Goal: Contribute content

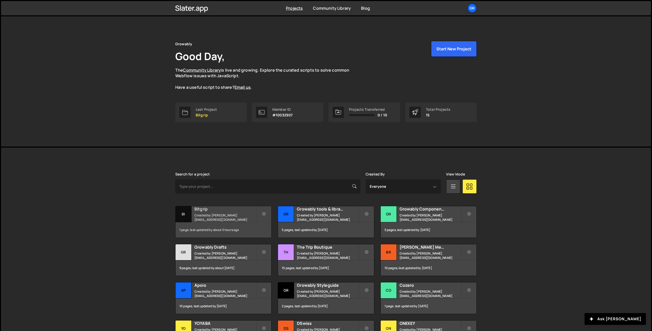
click at [213, 215] on small "Created by pierre@growably.de" at bounding box center [226, 217] width 62 height 9
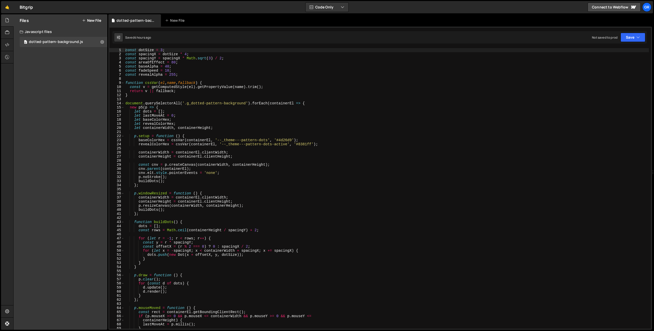
click at [99, 16] on div "Files New File" at bounding box center [61, 20] width 94 height 12
click at [97, 18] on button "New File" at bounding box center [91, 20] width 19 height 4
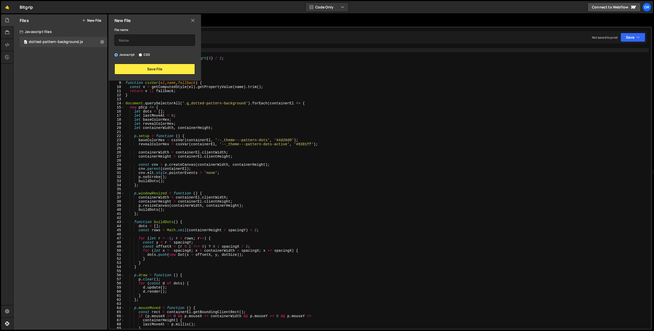
click at [149, 53] on label "CSS" at bounding box center [144, 54] width 11 height 5
click at [142, 53] on input "CSS" at bounding box center [140, 54] width 3 height 3
radio input "true"
click at [149, 42] on input "text" at bounding box center [155, 40] width 81 height 11
type input "test"
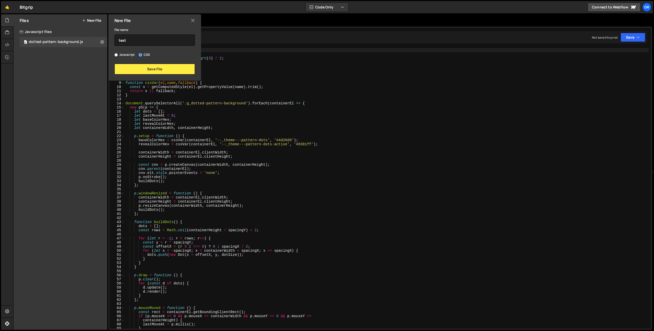
click at [148, 76] on div "New File File name test Javascript CSS Save File" at bounding box center [154, 47] width 94 height 66
click at [148, 70] on button "Save File" at bounding box center [155, 69] width 81 height 11
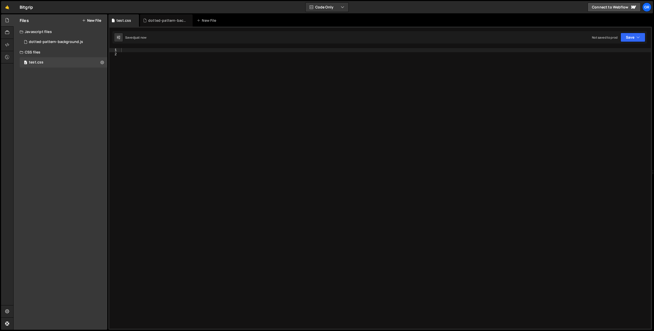
click at [157, 78] on div at bounding box center [385, 192] width 531 height 289
paste textarea
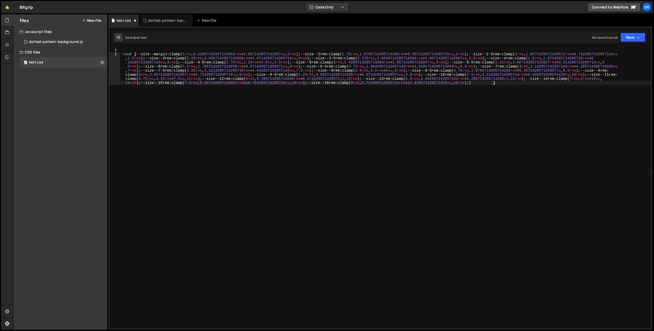
type textarea "--site--margin: clamp(1rem, 0.42857142857142855rem + 2.857142857142857vw, 3rem);"
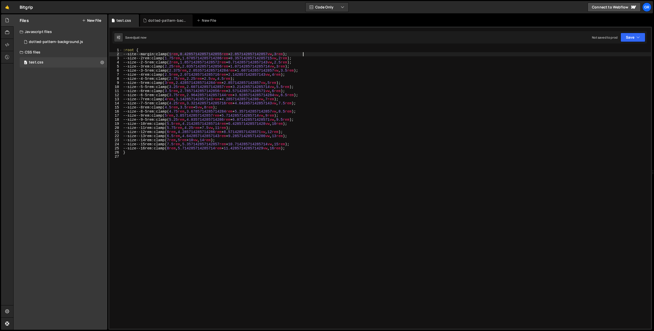
click at [181, 175] on div ":root { --site--margin : clamp( 1 rem , 0.42857142857142855 rem + 2.85714285714…" at bounding box center [386, 192] width 529 height 289
click at [307, 55] on div ":root { --site--margin : clamp( 1 rem , 0.42857142857142855 rem + 2.85714285714…" at bounding box center [386, 192] width 529 height 289
click at [128, 53] on div ":root { --site--margin : clamp( 1 rem , 0.42857142857142855 rem + 2.85714285714…" at bounding box center [386, 192] width 529 height 289
click at [163, 55] on div ":root { --site--margin : clamp( 1 rem , 0.42857142857142855 rem + 2.85714285714…" at bounding box center [386, 188] width 529 height 280
click at [304, 54] on div ":root { --site--margin : clamp( 1 rem , 0.42857142857142855 rem + 2.85714285714…" at bounding box center [386, 192] width 529 height 289
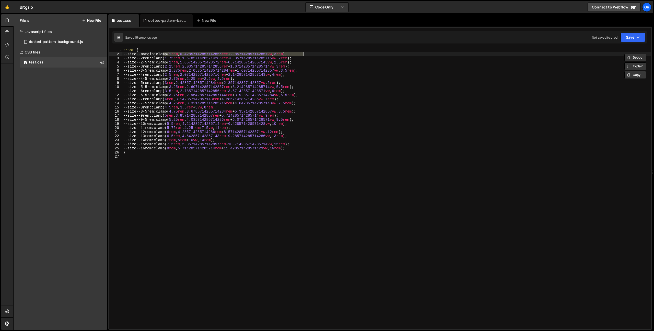
click at [160, 59] on div ":root { --site--margin : clamp( 1 rem , 0.42857142857142855 rem + 2.85714285714…" at bounding box center [386, 192] width 529 height 289
click at [158, 59] on div ":root { --site--margin : clamp( 1 rem , 0.42857142857142855 rem + 2.85714285714…" at bounding box center [386, 192] width 529 height 289
click at [305, 59] on div ":root { --site--margin : clamp( 1 rem , 0.42857142857142855 rem + 2.85714285714…" at bounding box center [386, 192] width 529 height 289
click at [163, 63] on div ":root { --site--margin : clamp( 1 rem , 0.42857142857142855 rem + 2.85714285714…" at bounding box center [386, 192] width 529 height 289
click at [304, 63] on div ":root { --site--margin : clamp( 1 rem , 0.42857142857142855 rem + 2.85714285714…" at bounding box center [386, 192] width 529 height 289
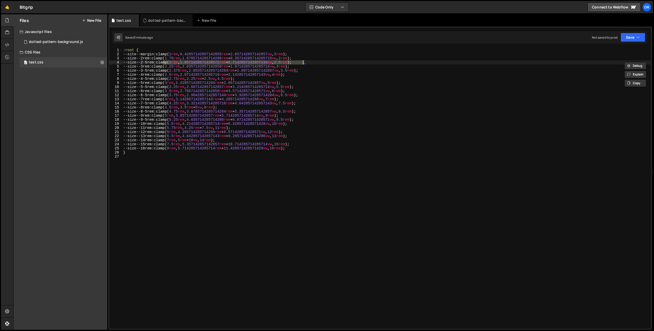
click at [305, 63] on div ":root { --site--margin : clamp( 1 rem , 0.42857142857142855 rem + 2.85714285714…" at bounding box center [386, 192] width 529 height 289
click at [158, 68] on div ":root { --site--margin : clamp( 1 rem , 0.42857142857142855 rem + 2.85714285714…" at bounding box center [386, 192] width 529 height 289
click at [303, 68] on div ":root { --site--margin : clamp( 1 rem , 0.42857142857142855 rem + 2.85714285714…" at bounding box center [386, 192] width 529 height 289
drag, startPoint x: 164, startPoint y: 70, endPoint x: 312, endPoint y: 72, distance: 148.8
click at [312, 72] on div ":root { --site--margin : clamp( 1 rem , 0.42857142857142855 rem + 2.85714285714…" at bounding box center [386, 192] width 529 height 289
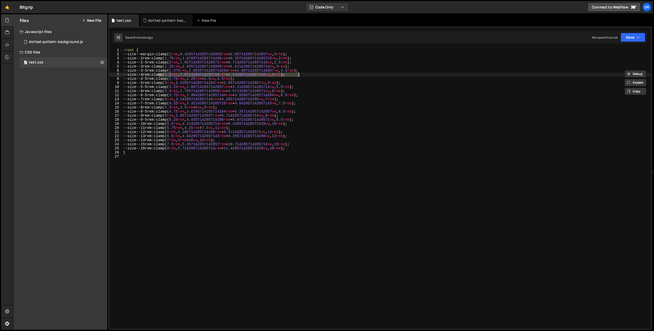
drag, startPoint x: 159, startPoint y: 75, endPoint x: 299, endPoint y: 75, distance: 139.8
click at [299, 75] on div ":root { --site--margin : clamp( 1 rem , 0.42857142857142855 rem + 2.85714285714…" at bounding box center [386, 192] width 529 height 289
drag, startPoint x: 162, startPoint y: 78, endPoint x: 248, endPoint y: 78, distance: 85.6
click at [248, 78] on div ":root { --site--margin : clamp( 1 rem , 0.42857142857142855 rem + 2.85714285714…" at bounding box center [386, 192] width 529 height 289
drag, startPoint x: 159, startPoint y: 83, endPoint x: 295, endPoint y: 83, distance: 135.7
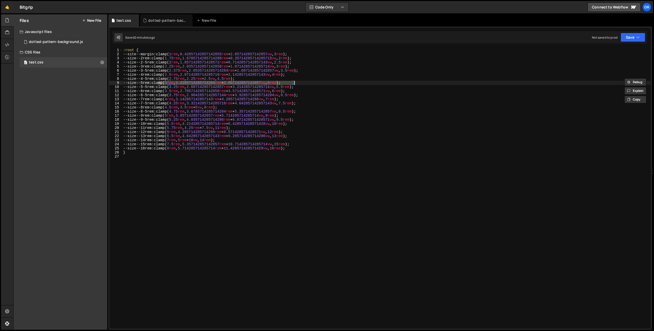
click at [295, 83] on div ":root { --site--margin : clamp( 1 rem , 0.42857142857142855 rem + 2.85714285714…" at bounding box center [386, 192] width 529 height 289
drag, startPoint x: 163, startPoint y: 87, endPoint x: 308, endPoint y: 87, distance: 145.4
click at [308, 87] on div ":root { --site--margin : clamp( 1 rem , 0.42857142857142855 rem + 2.85714285714…" at bounding box center [386, 192] width 529 height 289
drag, startPoint x: 158, startPoint y: 91, endPoint x: 299, endPoint y: 92, distance: 140.6
click at [299, 92] on div ":root { --site--margin : clamp( 1 rem , 0.42857142857142855 rem + 2.85714285714…" at bounding box center [386, 192] width 529 height 289
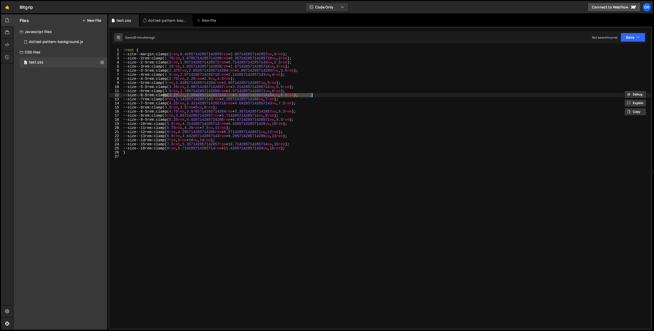
drag, startPoint x: 163, startPoint y: 96, endPoint x: 312, endPoint y: 95, distance: 148.8
click at [312, 95] on div ":root { --site--margin : clamp( 1 rem , 0.42857142857142855 rem + 2.85714285714…" at bounding box center [386, 192] width 529 height 289
drag, startPoint x: 158, startPoint y: 100, endPoint x: 293, endPoint y: 99, distance: 134.4
click at [293, 99] on div ":root { --site--margin : clamp( 1 rem , 0.42857142857142855 rem + 2.85714285714…" at bounding box center [386, 192] width 529 height 289
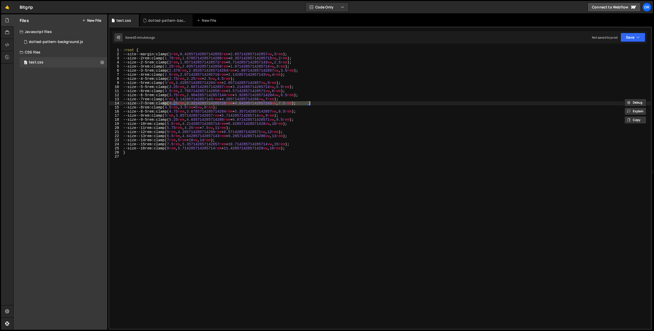
drag, startPoint x: 163, startPoint y: 104, endPoint x: 309, endPoint y: 103, distance: 146.5
click at [309, 103] on div ":root { --site--margin : clamp( 1 rem , 0.42857142857142855 rem + 2.85714285714…" at bounding box center [386, 192] width 529 height 289
drag, startPoint x: 159, startPoint y: 108, endPoint x: 231, endPoint y: 108, distance: 72.3
click at [231, 108] on div ":root { --site--margin : clamp( 1 rem , 0.42857142857142855 rem + 2.85714285714…" at bounding box center [386, 192] width 529 height 289
drag, startPoint x: 165, startPoint y: 112, endPoint x: 310, endPoint y: 112, distance: 144.2
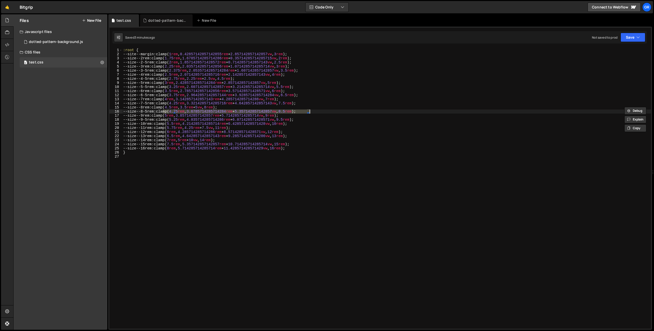
click at [310, 112] on div ":root { --site--margin : clamp( 1 rem , 0.42857142857142855 rem + 2.85714285714…" at bounding box center [386, 192] width 529 height 289
drag, startPoint x: 159, startPoint y: 115, endPoint x: 292, endPoint y: 115, distance: 133.2
click at [292, 115] on div ":root { --site--margin : clamp( 1 rem , 0.42857142857142855 rem + 2.85714285714…" at bounding box center [386, 192] width 529 height 289
drag, startPoint x: 163, startPoint y: 120, endPoint x: 307, endPoint y: 120, distance: 144.2
click at [307, 120] on div ":root { --site--margin : clamp( 1 rem , 0.42857142857142855 rem + 2.85714285714…" at bounding box center [386, 192] width 529 height 289
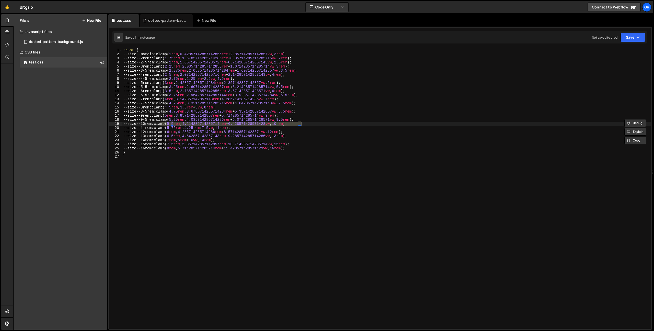
drag, startPoint x: 161, startPoint y: 124, endPoint x: 301, endPoint y: 124, distance: 140.6
click at [301, 124] on div ":root { --site--margin : clamp( 1 rem , 0.42857142857142855 rem + 2.85714285714…" at bounding box center [386, 192] width 529 height 289
drag, startPoint x: 161, startPoint y: 129, endPoint x: 243, endPoint y: 128, distance: 82.6
click at [243, 128] on div ":root { --site--margin : clamp( 1 rem , 0.42857142857142855 rem + 2.85714285714…" at bounding box center [386, 192] width 529 height 289
drag, startPoint x: 161, startPoint y: 132, endPoint x: 297, endPoint y: 131, distance: 136.5
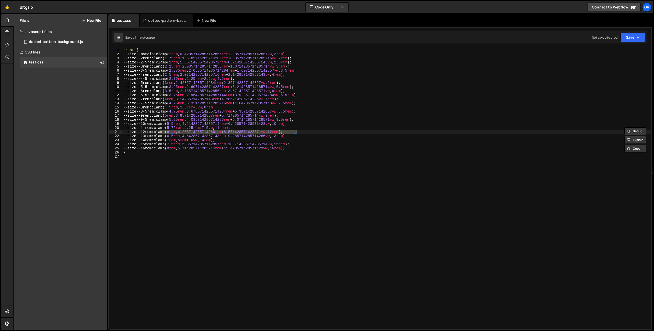
click at [297, 131] on div ":root { --site--margin : clamp( 1 rem , 0.42857142857142855 rem + 2.85714285714…" at bounding box center [386, 192] width 529 height 289
drag, startPoint x: 161, startPoint y: 136, endPoint x: 300, endPoint y: 136, distance: 139.0
click at [300, 136] on div ":root { --site--margin : clamp( 1 rem , 0.42857142857142855 rem + 2.85714285714…" at bounding box center [386, 192] width 529 height 289
drag, startPoint x: 161, startPoint y: 140, endPoint x: 229, endPoint y: 140, distance: 68.2
click at [229, 140] on div ":root { --site--margin : clamp( 1 rem , 0.42857142857142855 rem + 2.85714285714…" at bounding box center [386, 192] width 529 height 289
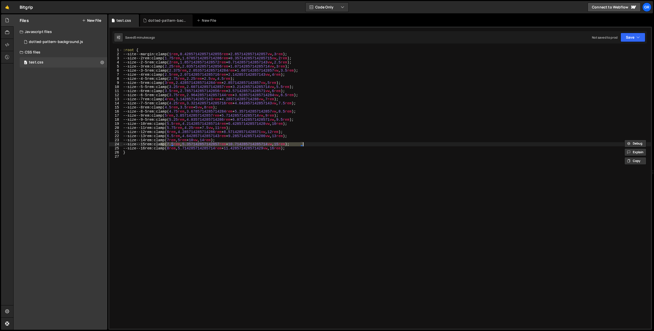
drag, startPoint x: 161, startPoint y: 144, endPoint x: 304, endPoint y: 144, distance: 142.9
click at [304, 144] on div ":root { --site--margin : clamp( 1 rem , 0.42857142857142855 rem + 2.85714285714…" at bounding box center [386, 192] width 529 height 289
drag, startPoint x: 161, startPoint y: 148, endPoint x: 300, endPoint y: 148, distance: 139.0
click at [300, 148] on div ":root { --site--margin : clamp( 1 rem , 0.42857142857142855 rem + 2.85714285714…" at bounding box center [386, 192] width 529 height 289
type textarea "--size--16rem: clamp(8rem, 5.714285714285714rem + 11.428571428571429vw, 16rem);"
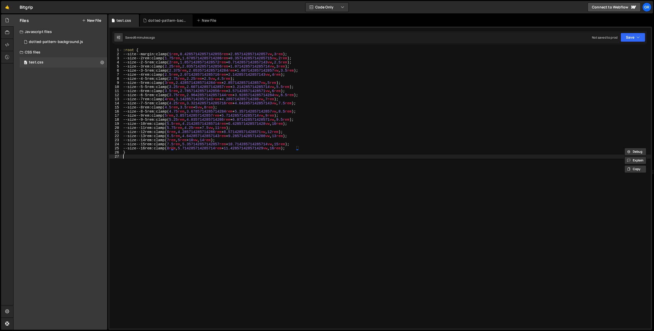
click at [203, 175] on div ":root { --site--margin : clamp( 1 rem , 0.42857142857142855 rem + 2.85714285714…" at bounding box center [386, 192] width 529 height 289
click at [254, 179] on div ":root { --site--margin : clamp( 1 rem , 0.42857142857142855 rem + 2.85714285714…" at bounding box center [386, 192] width 529 height 289
paste textarea
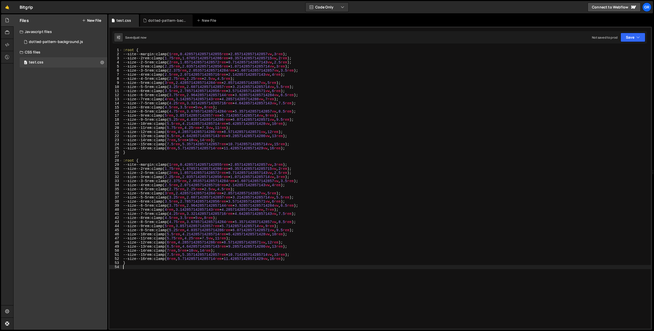
click at [147, 303] on div ":root { --site--margin : clamp( 1 rem , 0.42857142857142855 rem + 2.85714285714…" at bounding box center [386, 192] width 529 height 289
click at [101, 63] on icon at bounding box center [102, 62] width 4 height 5
click at [124, 95] on button "Delete File" at bounding box center [133, 93] width 50 height 10
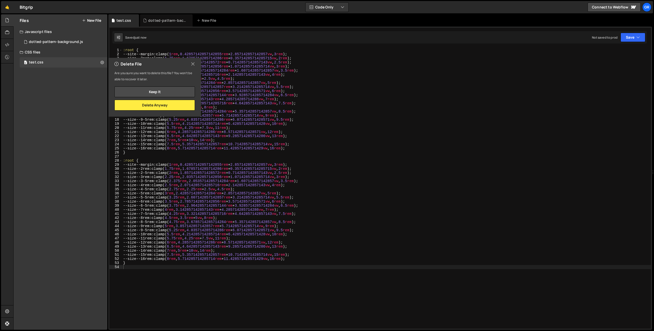
click at [169, 112] on div "Delete File Are you sure you want to delete this file? You won’t be able to rec…" at bounding box center [154, 87] width 94 height 59
click at [170, 105] on button "Delete Anyway" at bounding box center [155, 105] width 81 height 11
